Goal: Task Accomplishment & Management: Complete application form

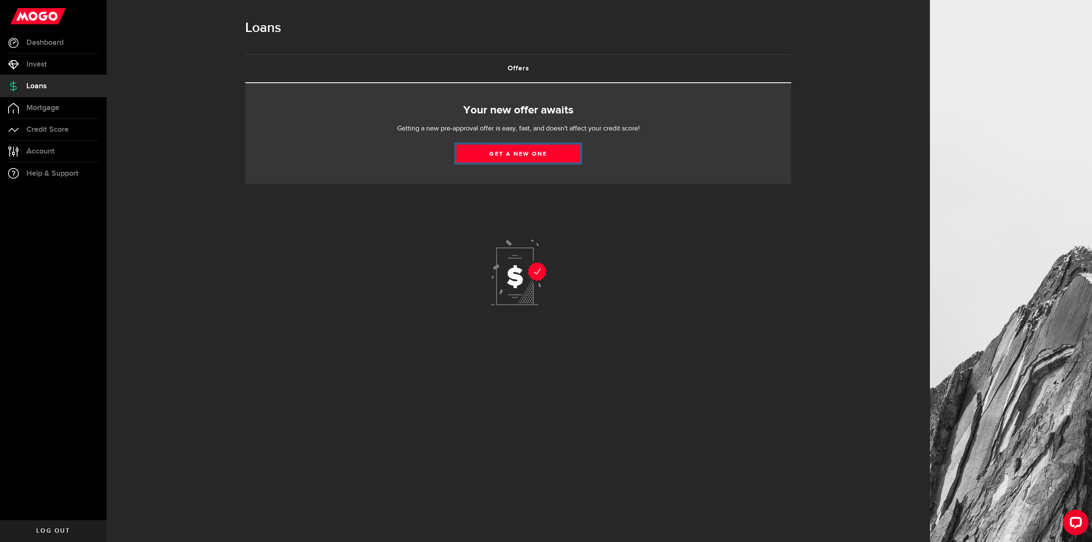
click at [516, 154] on link "Get a new one" at bounding box center [518, 154] width 124 height 18
select select "Disability"
select select "monthly"
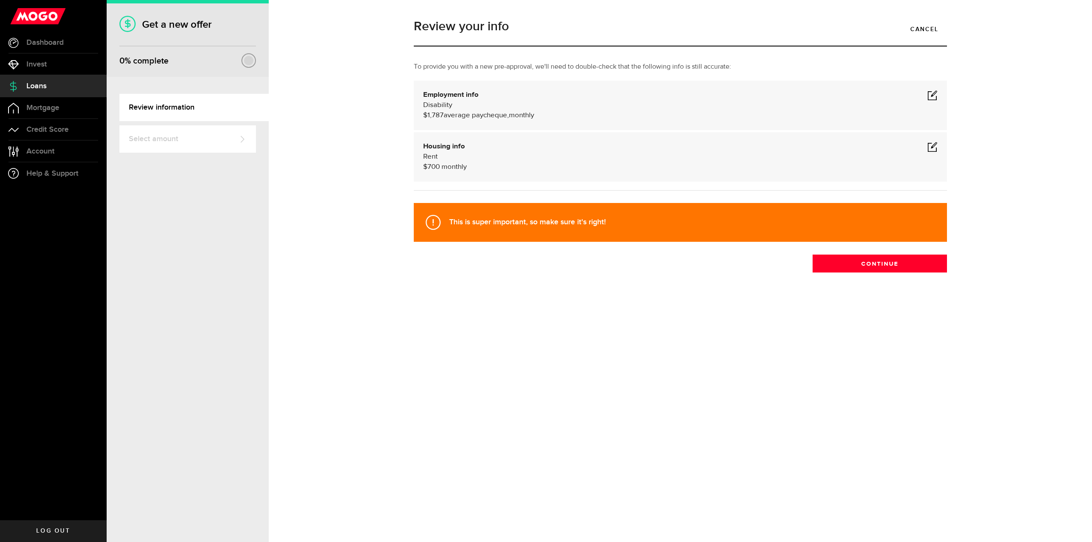
click at [933, 96] on span at bounding box center [932, 95] width 10 height 10
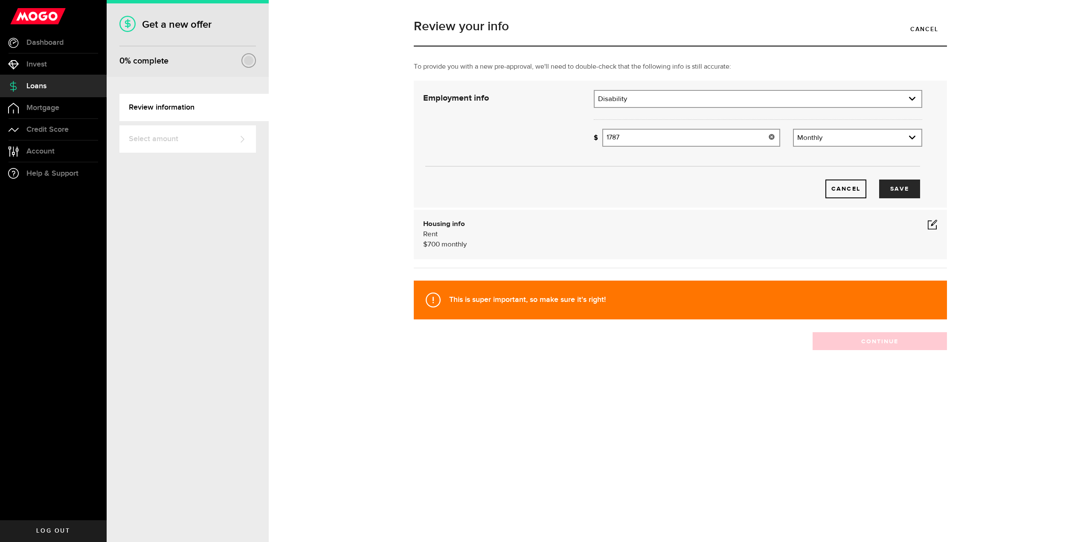
drag, startPoint x: 631, startPoint y: 138, endPoint x: 509, endPoint y: 130, distance: 122.3
click at [576, 136] on div "Employment info Employment type What's your employment situation like? Disabili…" at bounding box center [673, 144] width 512 height 108
type input "1,901"
click at [906, 186] on button "Save" at bounding box center [899, 189] width 41 height 19
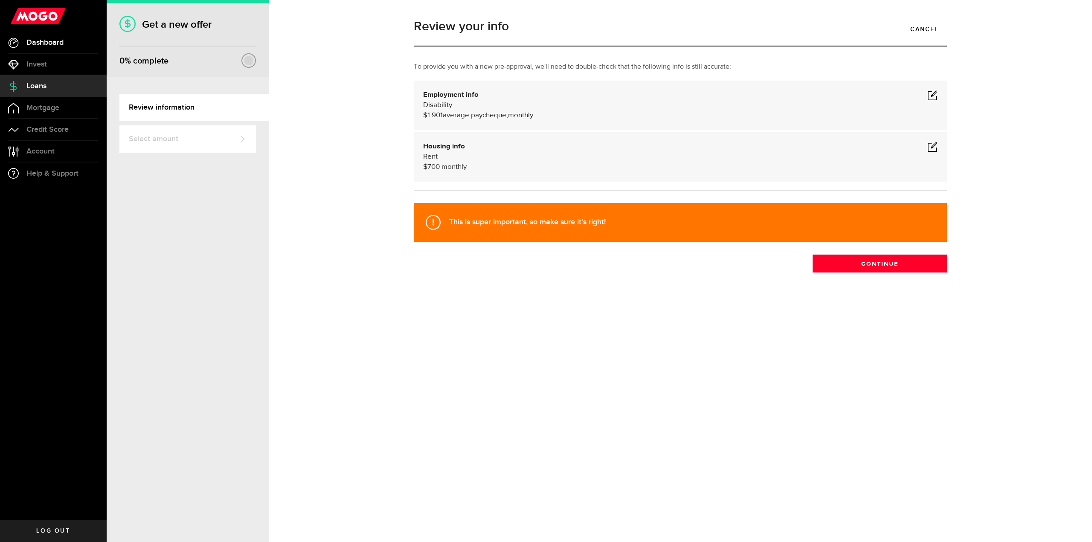
click at [47, 40] on span "Dashboard" at bounding box center [44, 43] width 37 height 8
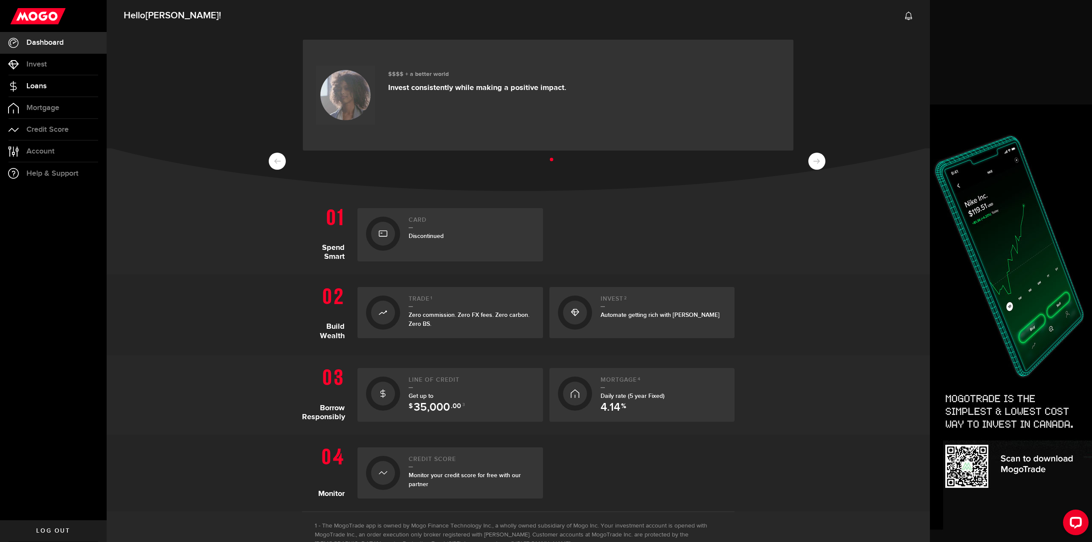
click at [38, 82] on span "Loans" at bounding box center [36, 86] width 20 height 8
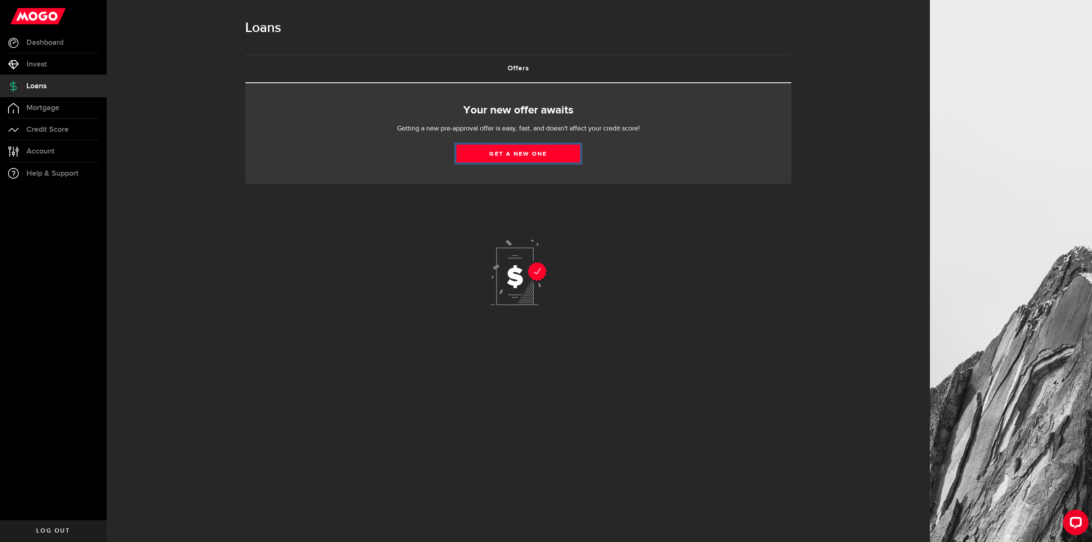
click at [508, 153] on link "Get a new one" at bounding box center [518, 154] width 124 height 18
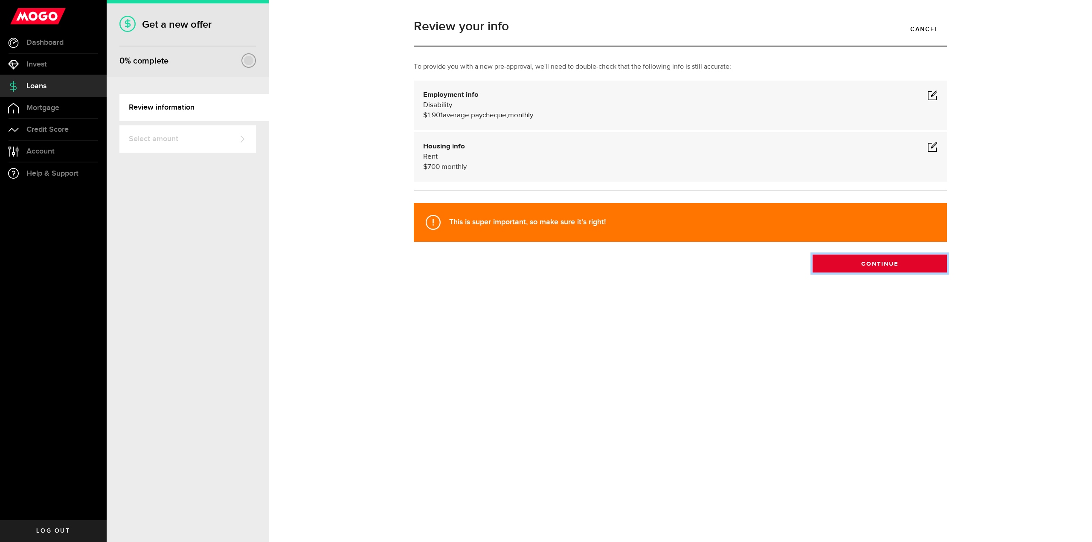
click at [880, 260] on button "Continue" at bounding box center [880, 264] width 134 height 18
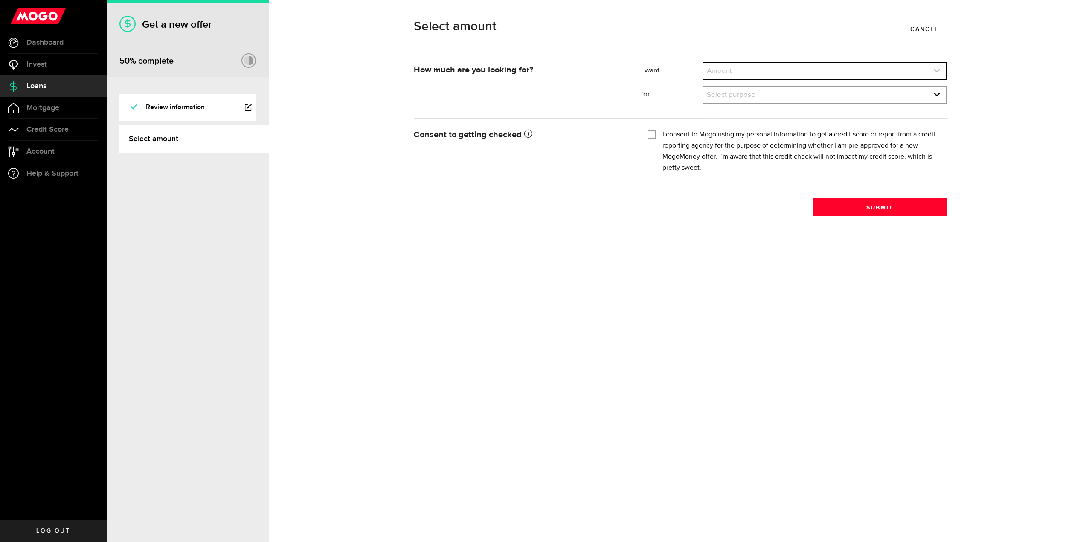
click at [728, 68] on link "expand select" at bounding box center [824, 71] width 243 height 16
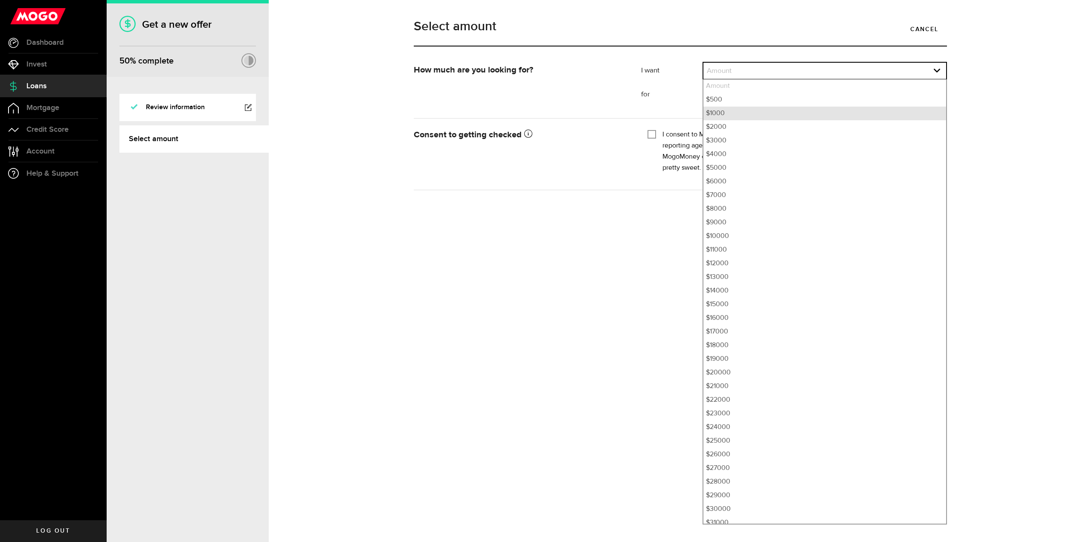
click at [722, 113] on li "$1000" at bounding box center [824, 114] width 243 height 14
select select "1000"
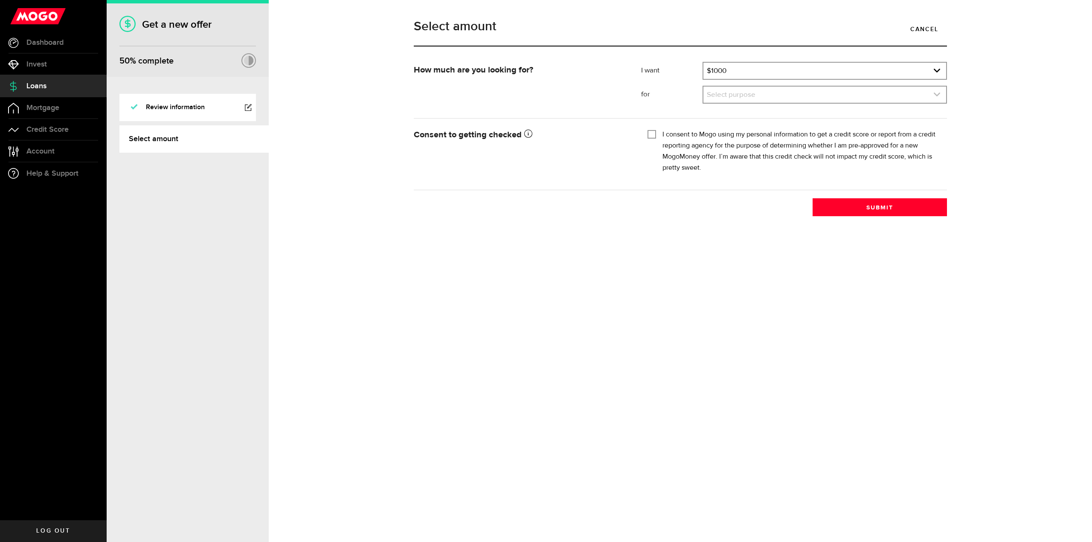
click at [724, 95] on link "expand select" at bounding box center [824, 95] width 243 height 16
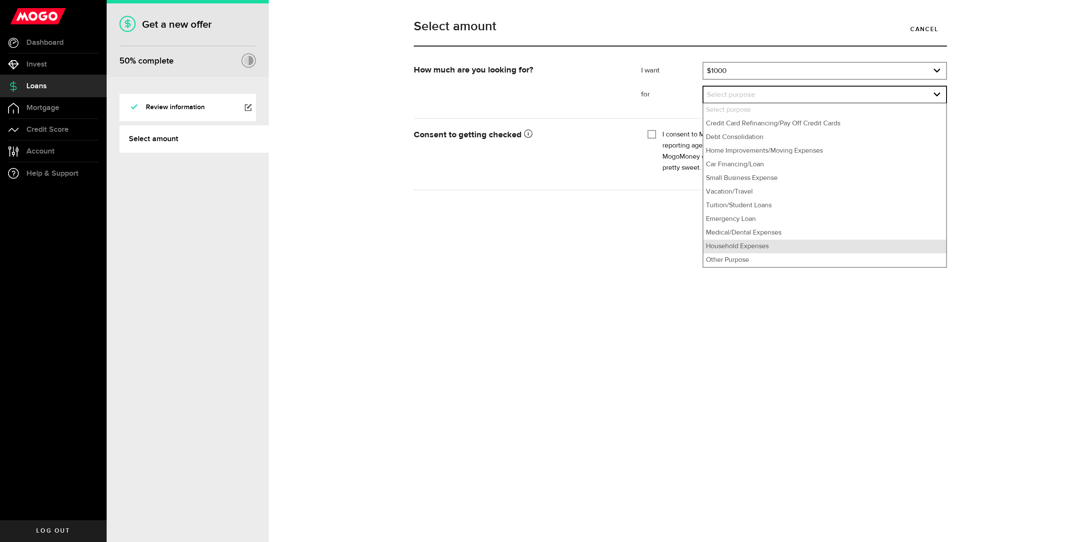
click at [729, 247] on li "Household Expenses" at bounding box center [824, 247] width 243 height 14
select select "Household Expenses"
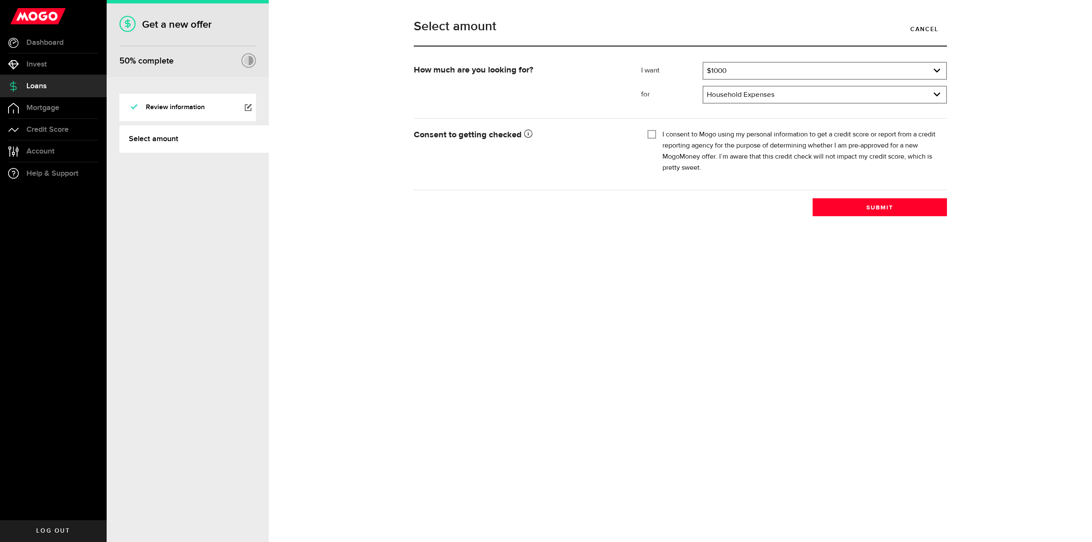
click at [653, 134] on input "I consent to Mogo using my personal information to get a credit score or report…" at bounding box center [652, 133] width 9 height 9
checkbox input "true"
click at [792, 90] on link "expand select" at bounding box center [824, 95] width 243 height 16
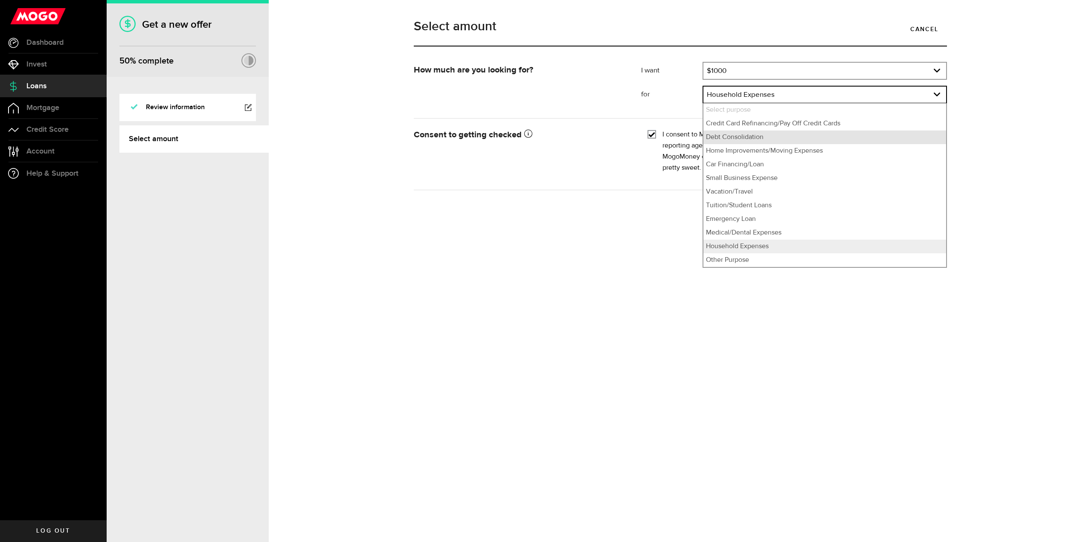
click at [744, 138] on li "Debt Consolidation" at bounding box center [824, 138] width 243 height 14
select select "Debt Consolidation"
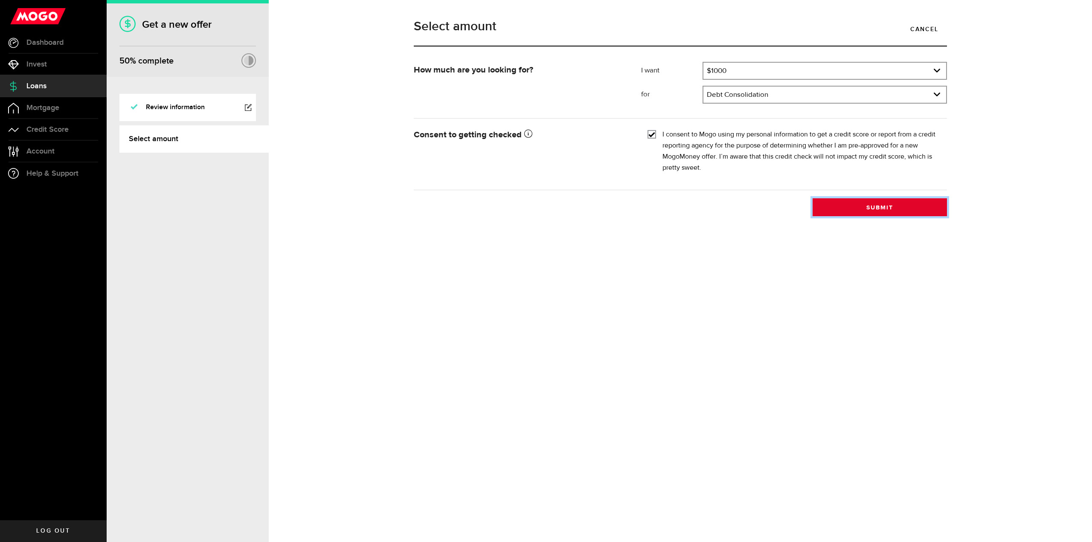
click at [883, 209] on button "Submit" at bounding box center [880, 207] width 134 height 18
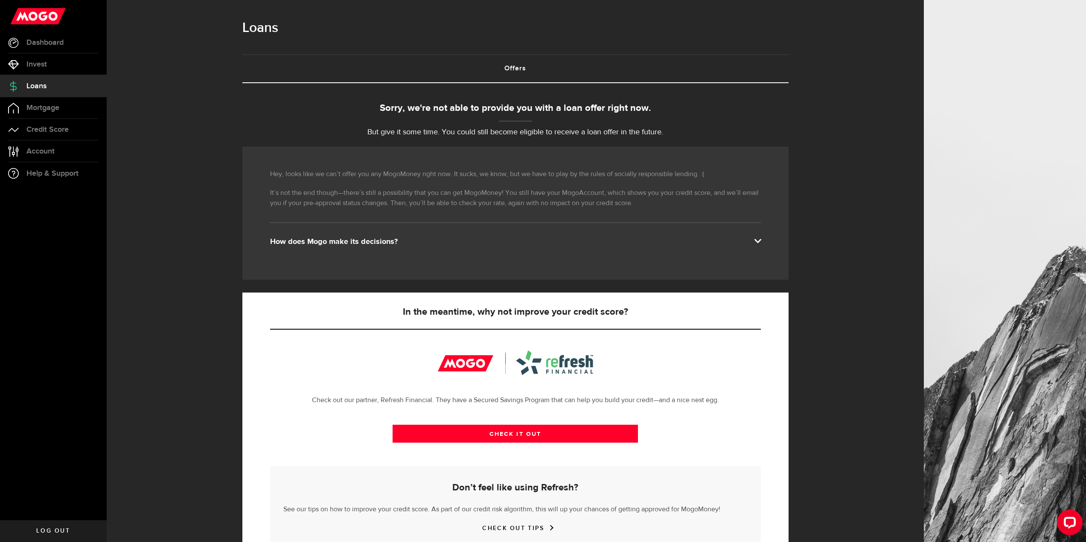
scroll to position [34, 0]
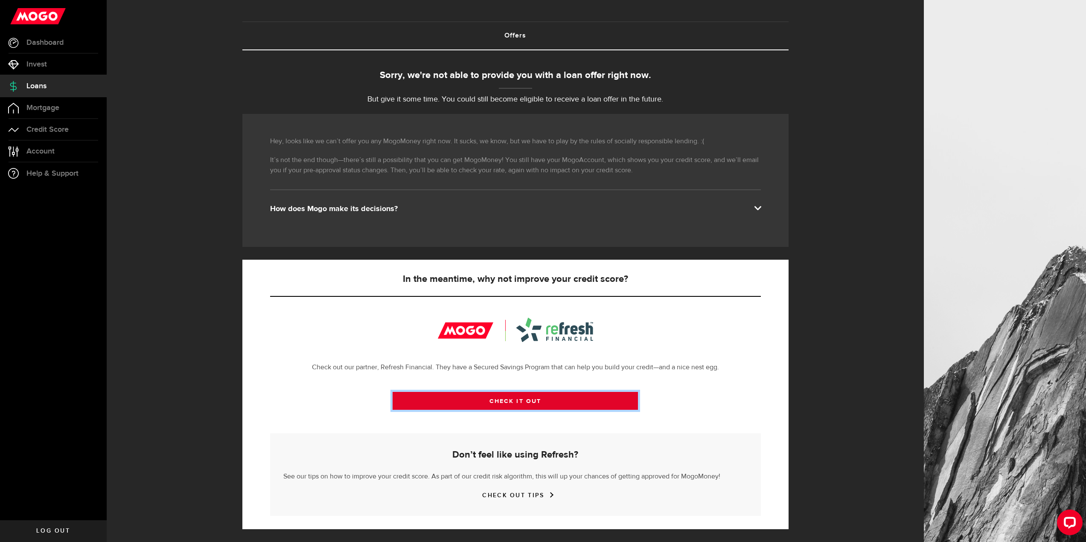
click at [494, 400] on link "CHECK IT OUT" at bounding box center [514, 401] width 245 height 18
